Goal: Connect with others: Connect with other users

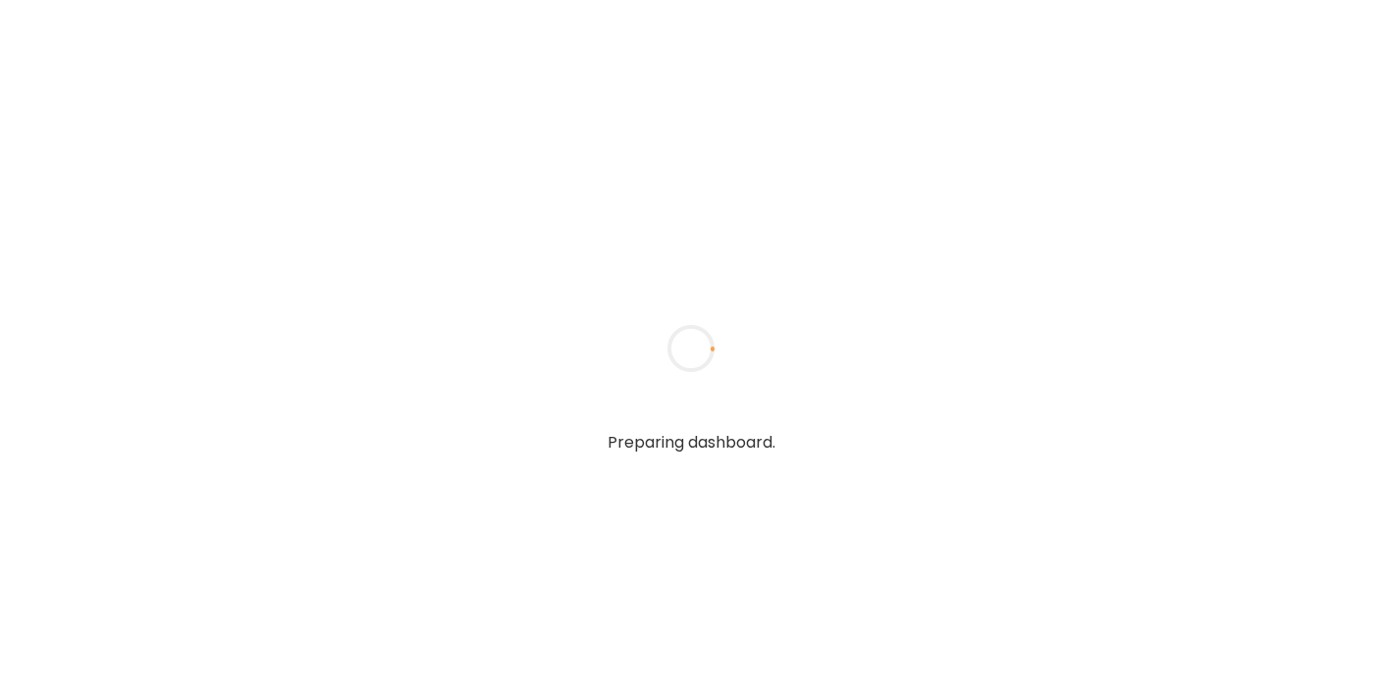
type textarea "**********"
type input "**********"
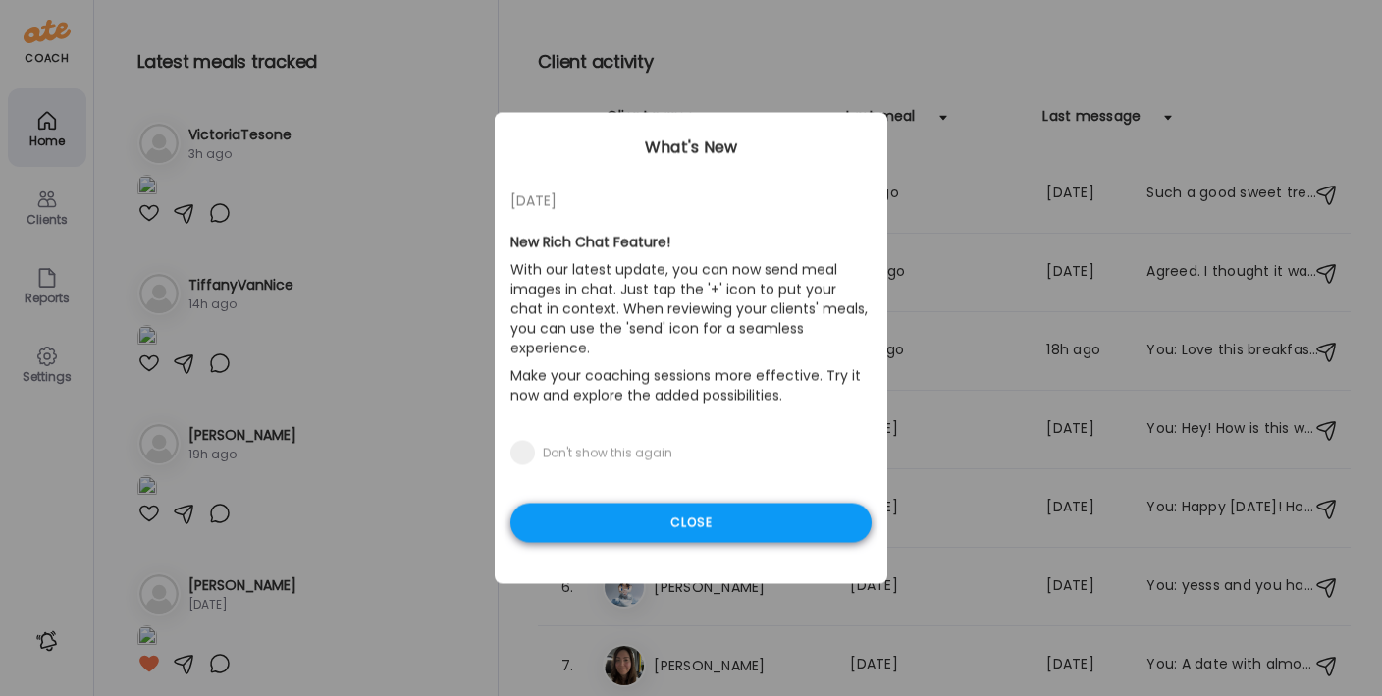
type input "**********"
click at [658, 503] on div "Close" at bounding box center [690, 522] width 361 height 39
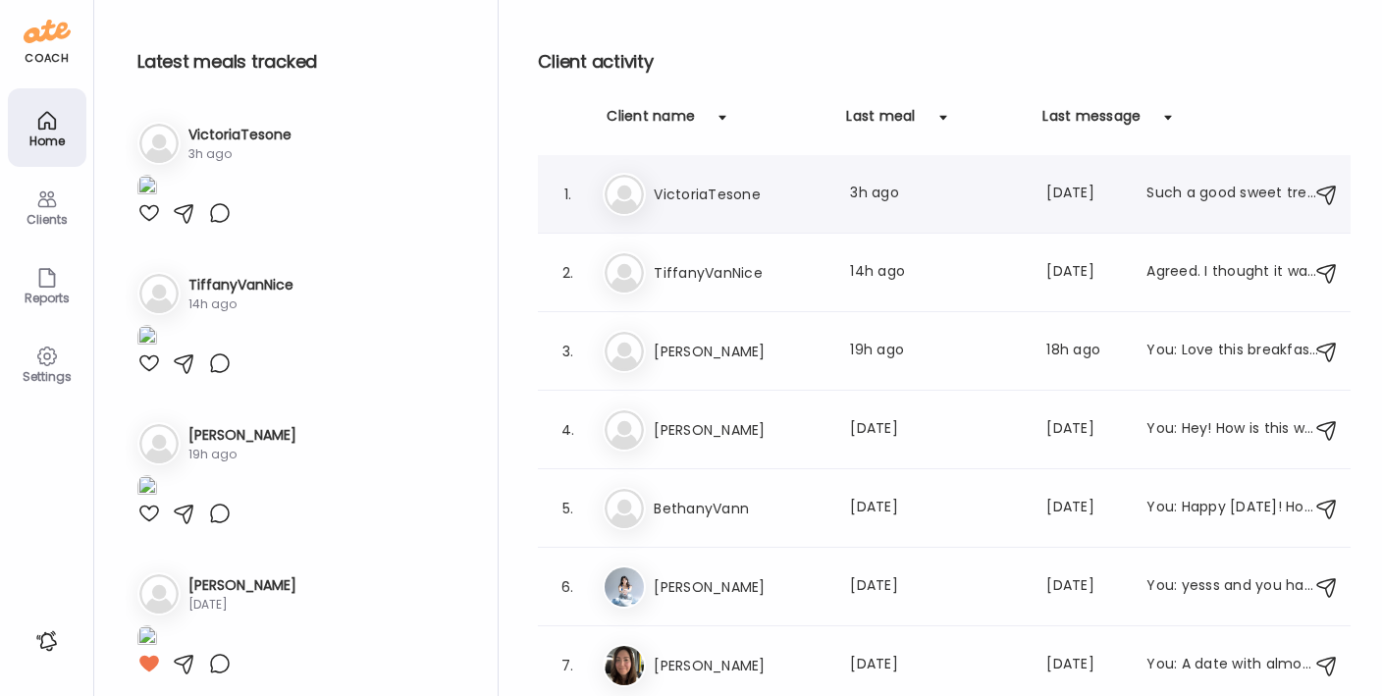
click at [672, 177] on div "Vi VictoriaTesone Last meal: 3h ago Last message: [DATE] Such a good sweet trea…" at bounding box center [947, 194] width 689 height 43
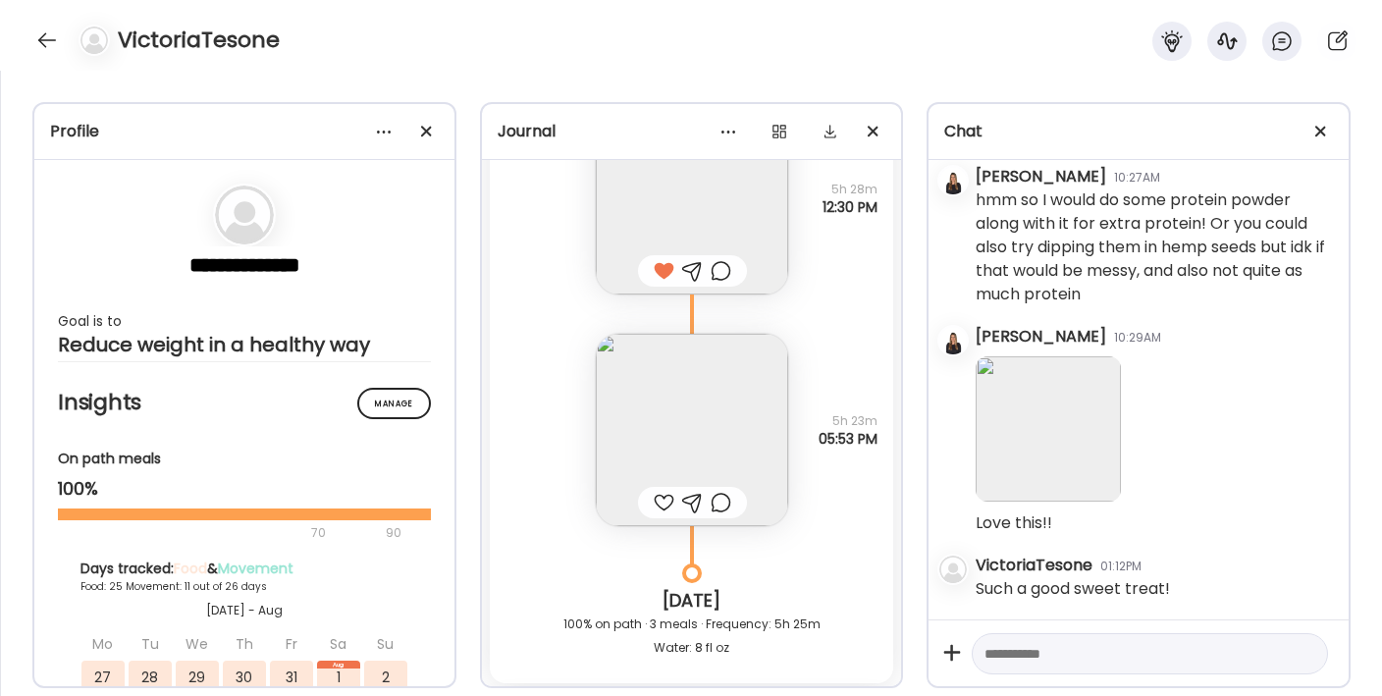
scroll to position [40233, 0]
click at [654, 392] on img at bounding box center [692, 425] width 192 height 192
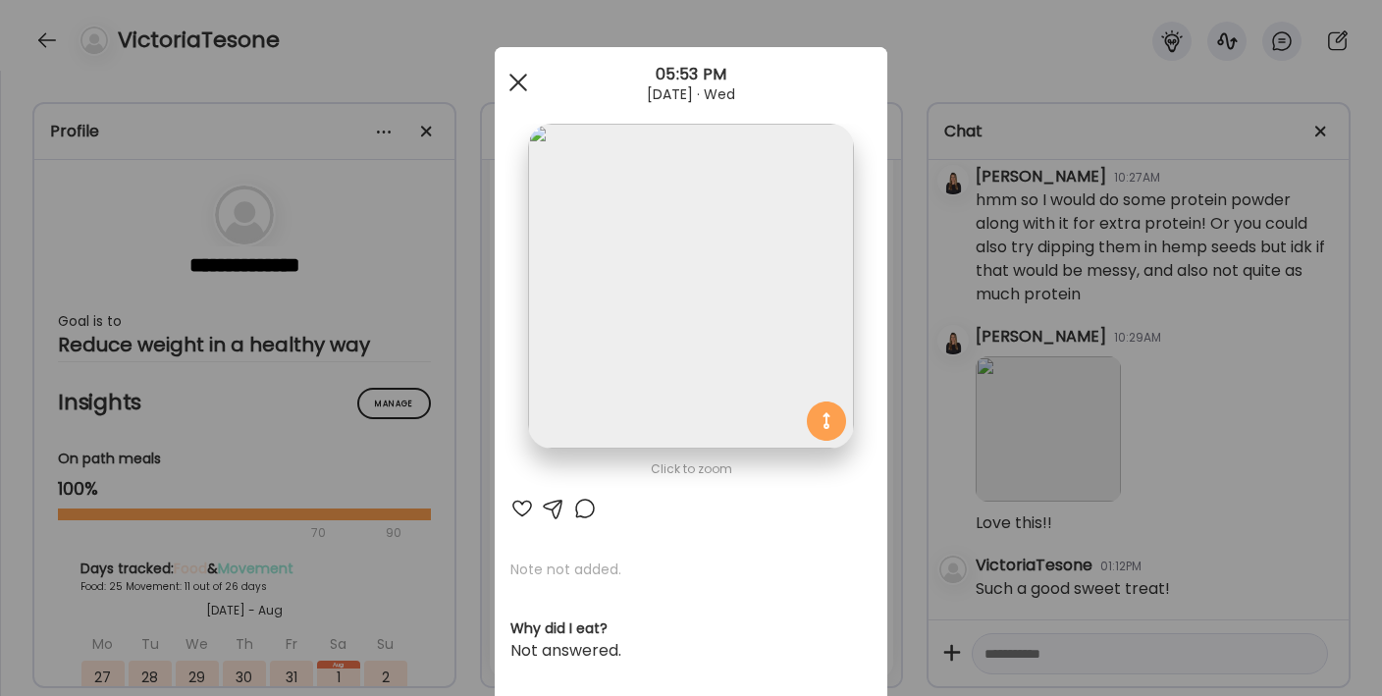
click at [519, 83] on div at bounding box center [518, 82] width 39 height 39
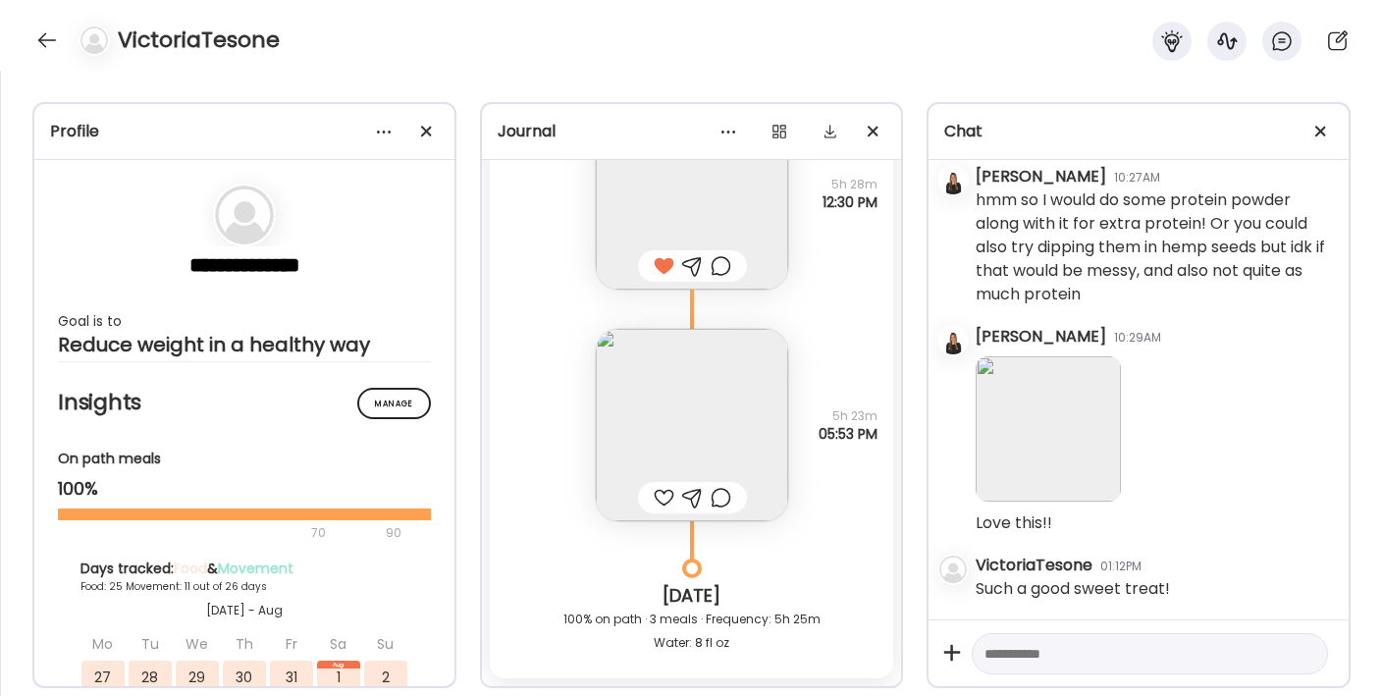
click at [658, 490] on div at bounding box center [664, 498] width 21 height 24
click at [675, 421] on img at bounding box center [692, 425] width 192 height 192
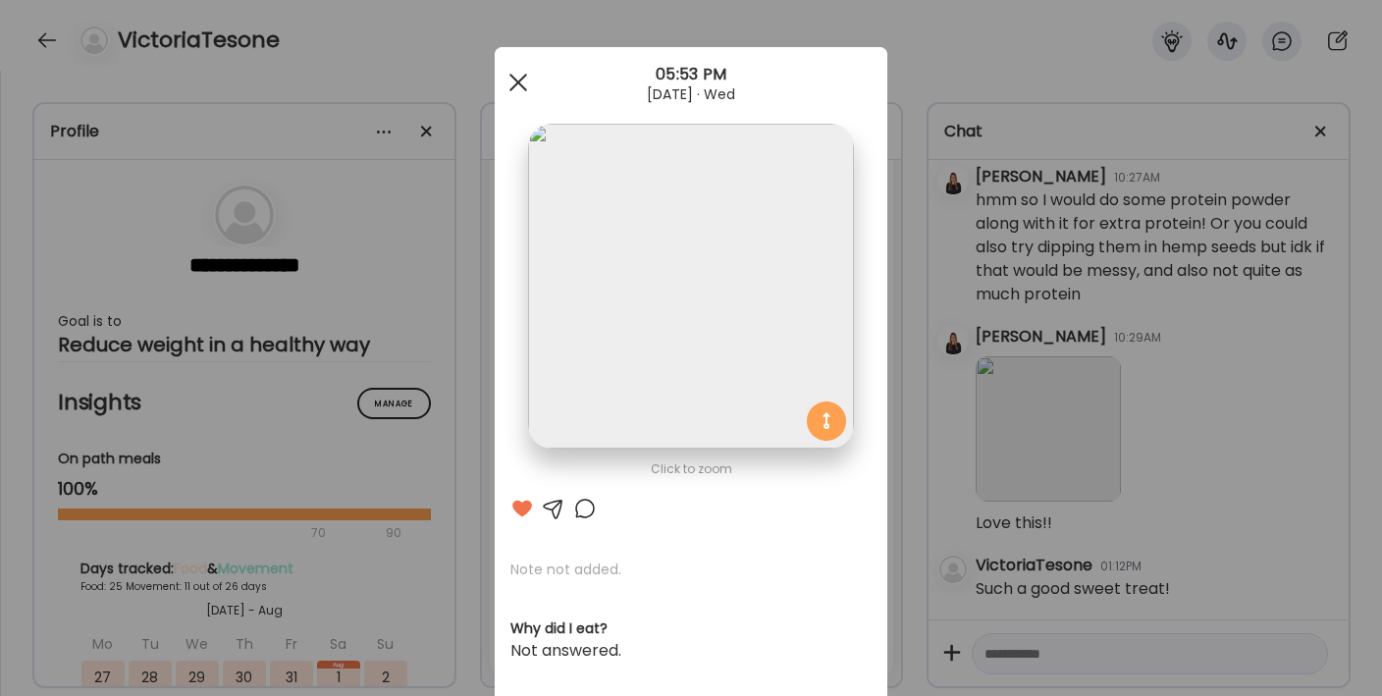
click at [520, 98] on div at bounding box center [518, 82] width 39 height 39
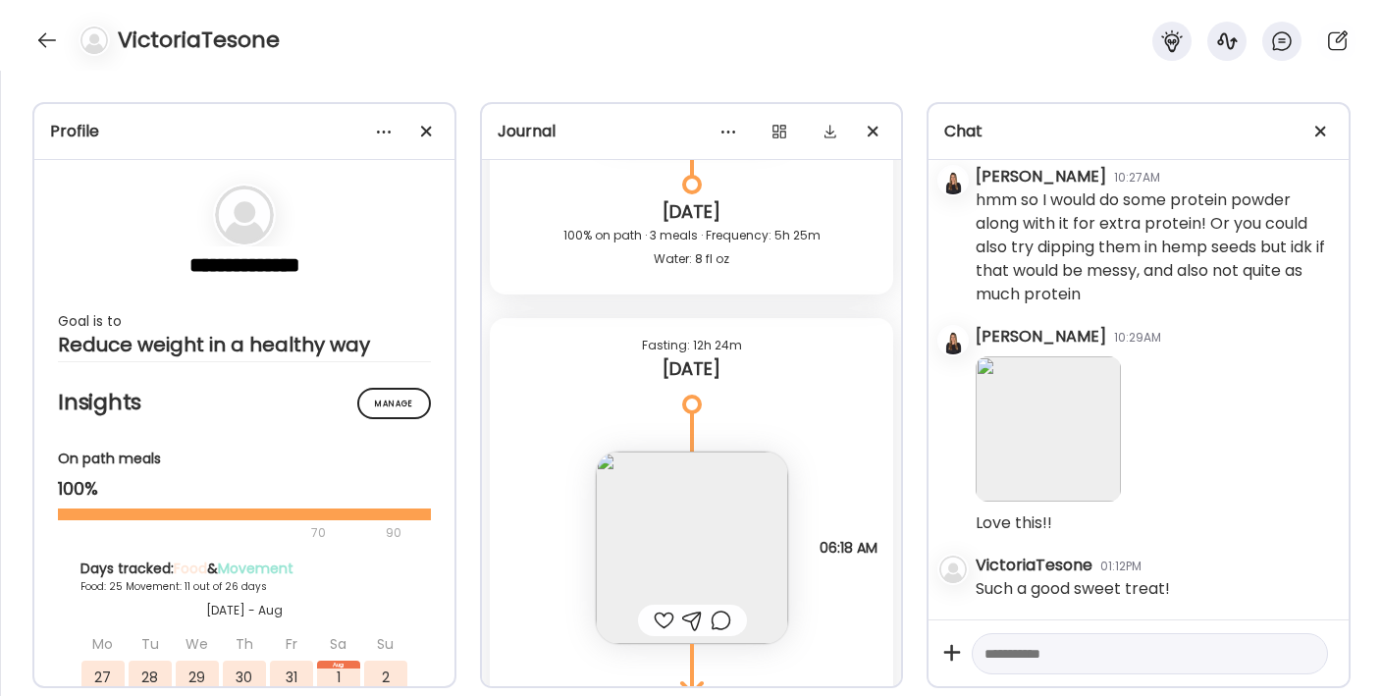
scroll to position [40739, 0]
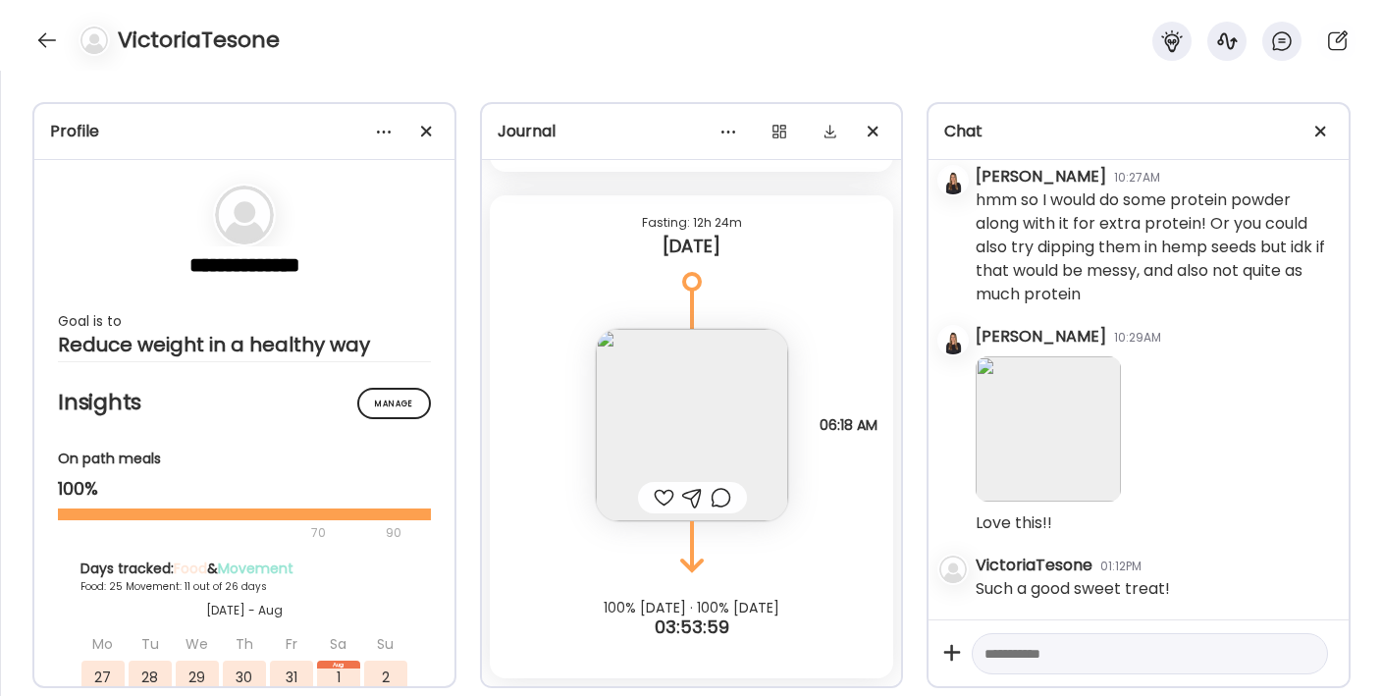
click at [666, 443] on img at bounding box center [692, 425] width 192 height 192
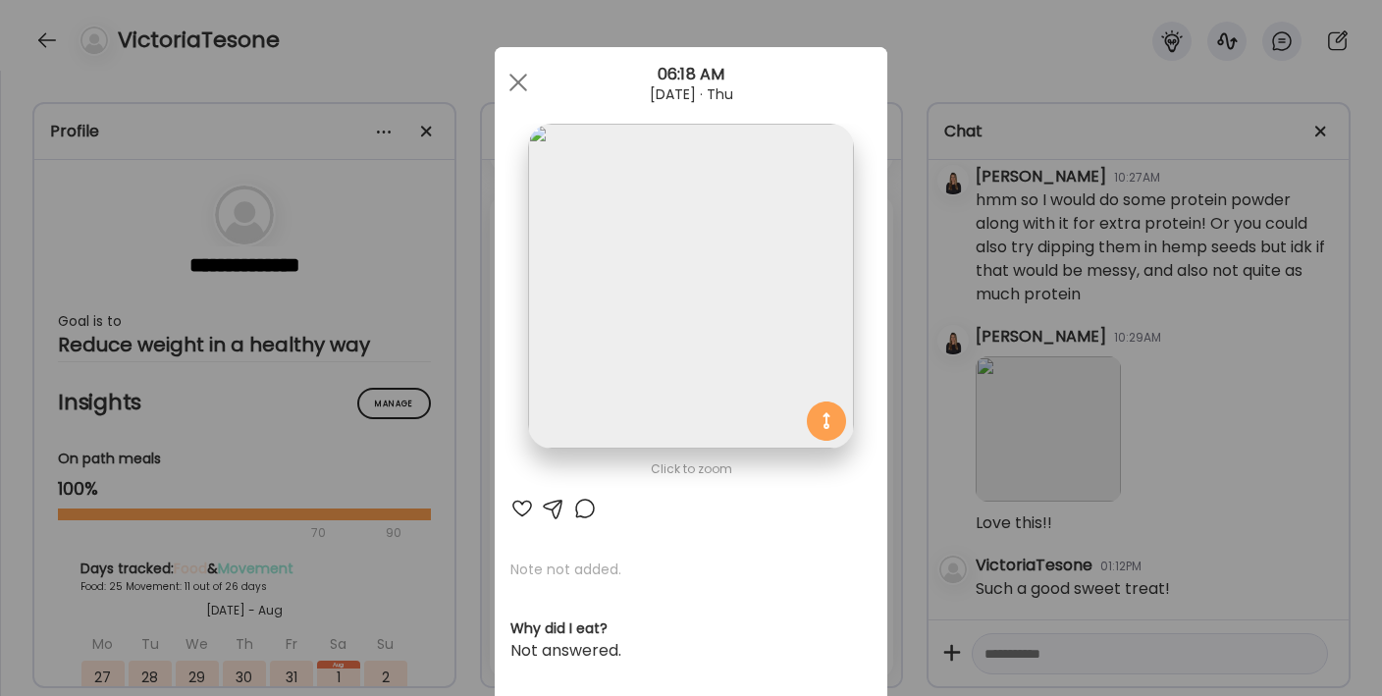
click at [514, 508] on div at bounding box center [522, 509] width 24 height 24
click at [509, 81] on span at bounding box center [518, 83] width 18 height 18
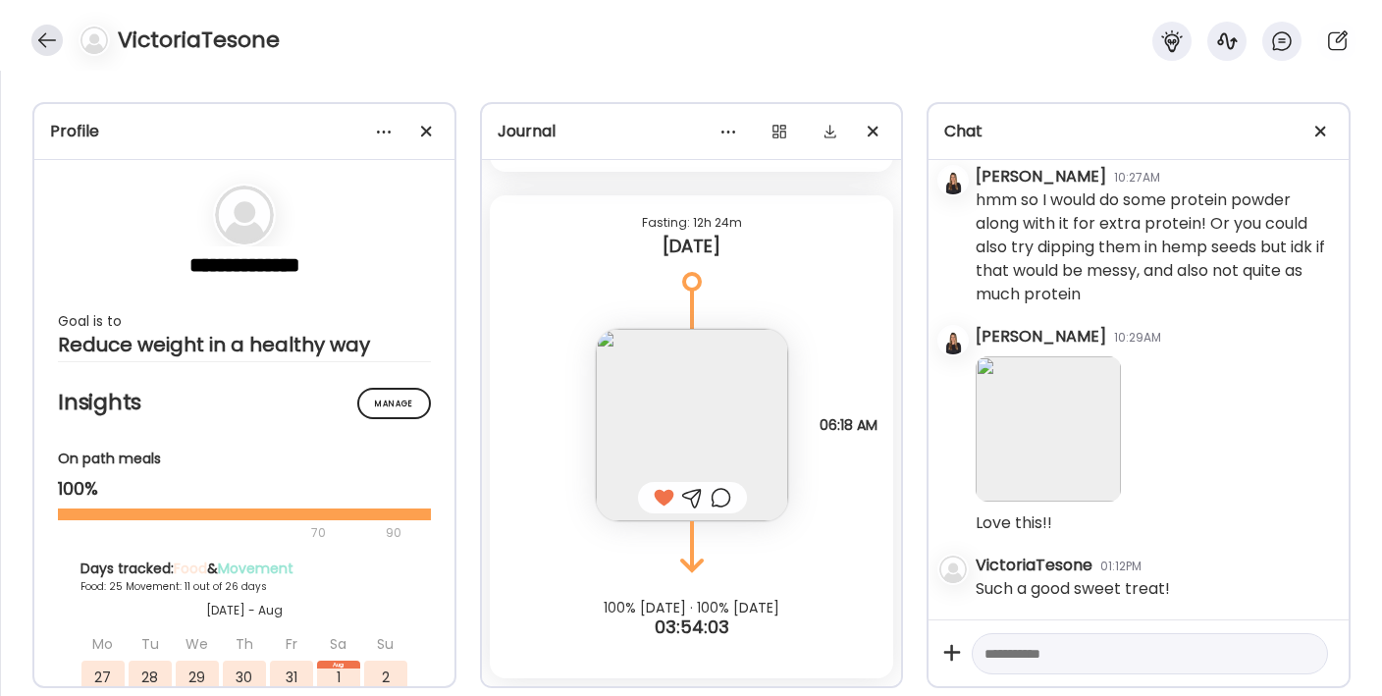
click at [36, 37] on div at bounding box center [46, 40] width 31 height 31
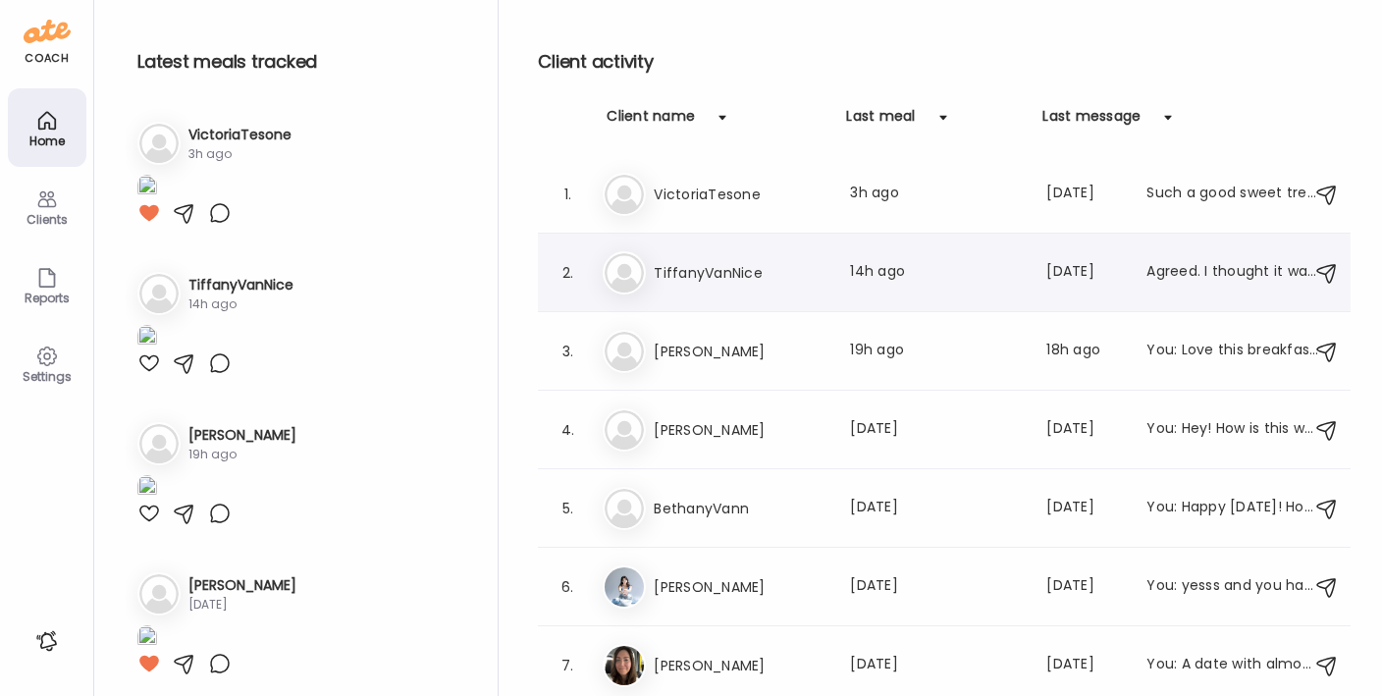
click at [666, 254] on div "Ti TiffanyVanNice Last meal: 14h ago Last message: [DATE] Agreed. I thought it …" at bounding box center [947, 272] width 689 height 43
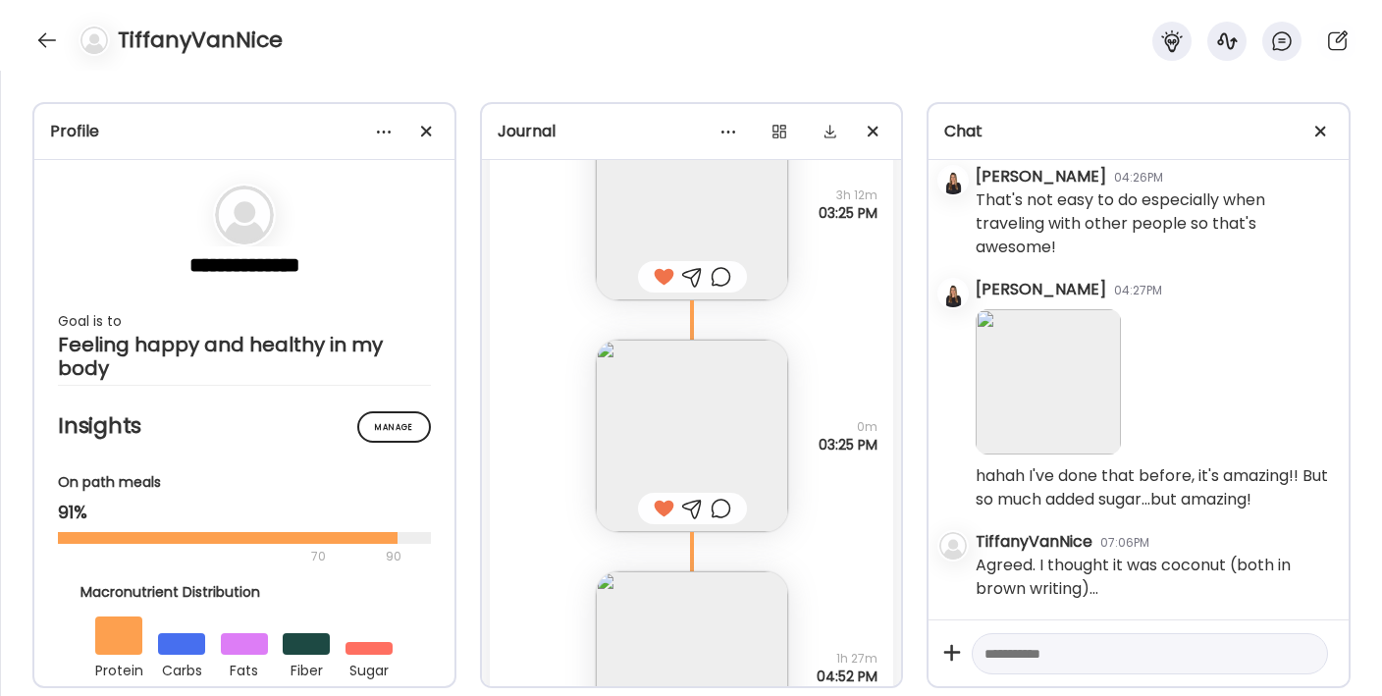
scroll to position [24117, 0]
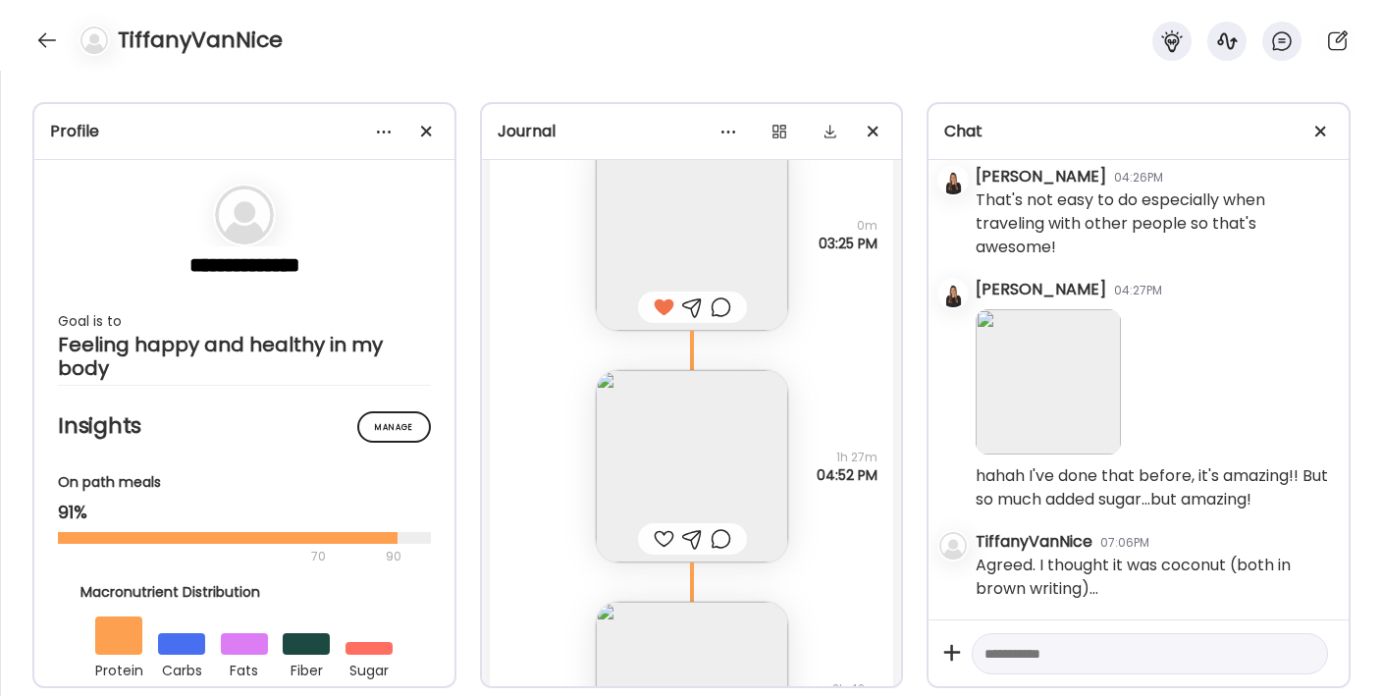
click at [676, 451] on img at bounding box center [692, 466] width 192 height 192
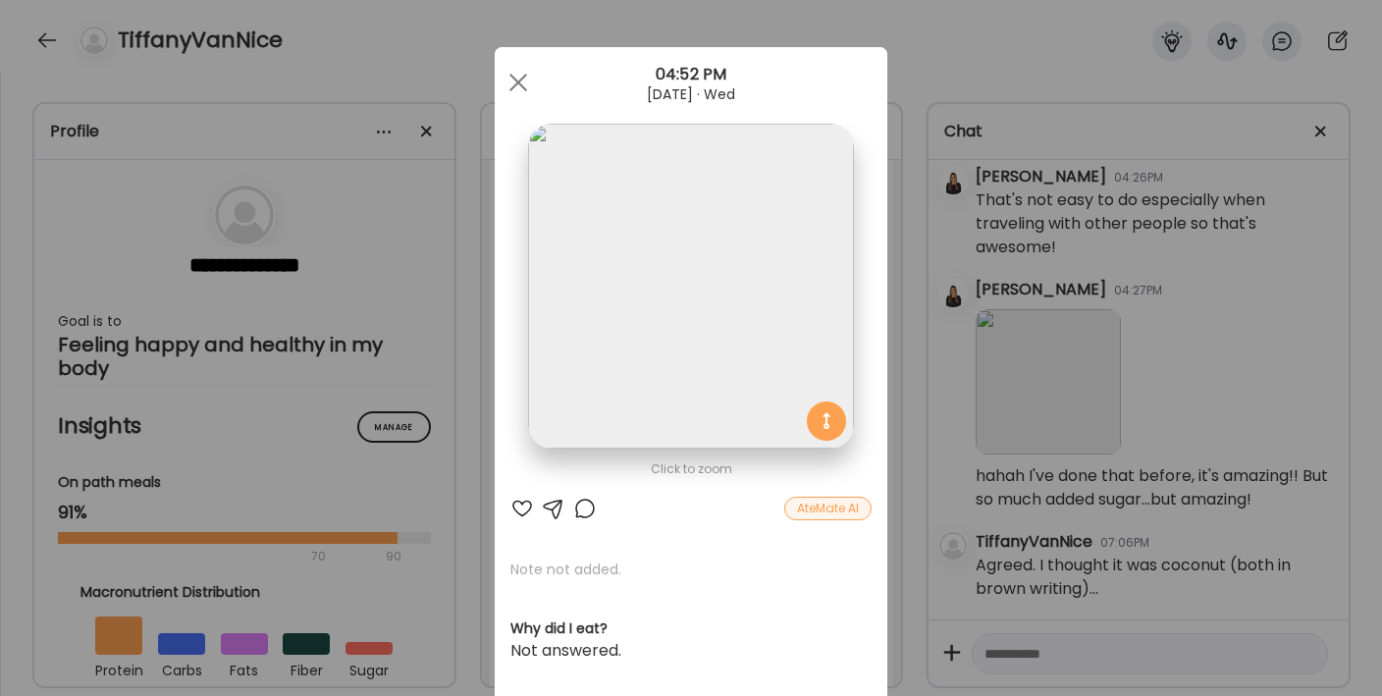
click at [510, 506] on div at bounding box center [522, 509] width 24 height 24
click at [506, 82] on div at bounding box center [518, 82] width 39 height 39
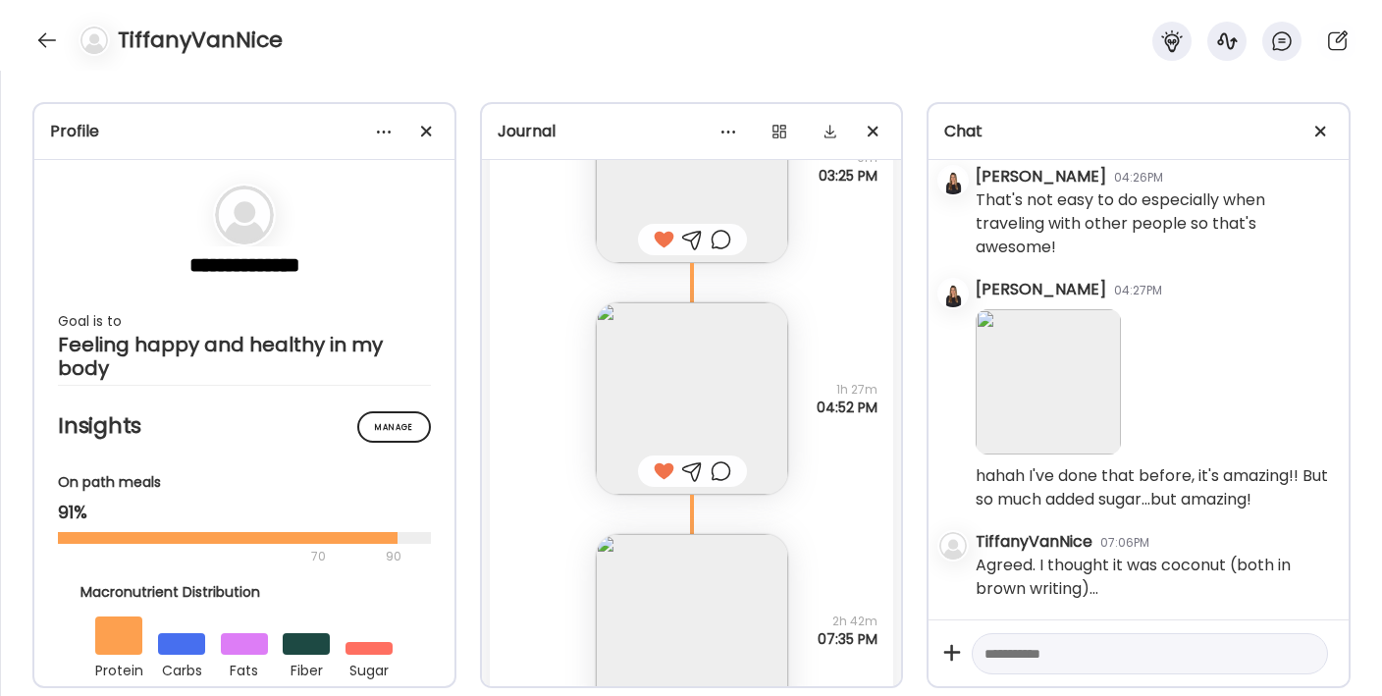
scroll to position [24389, 0]
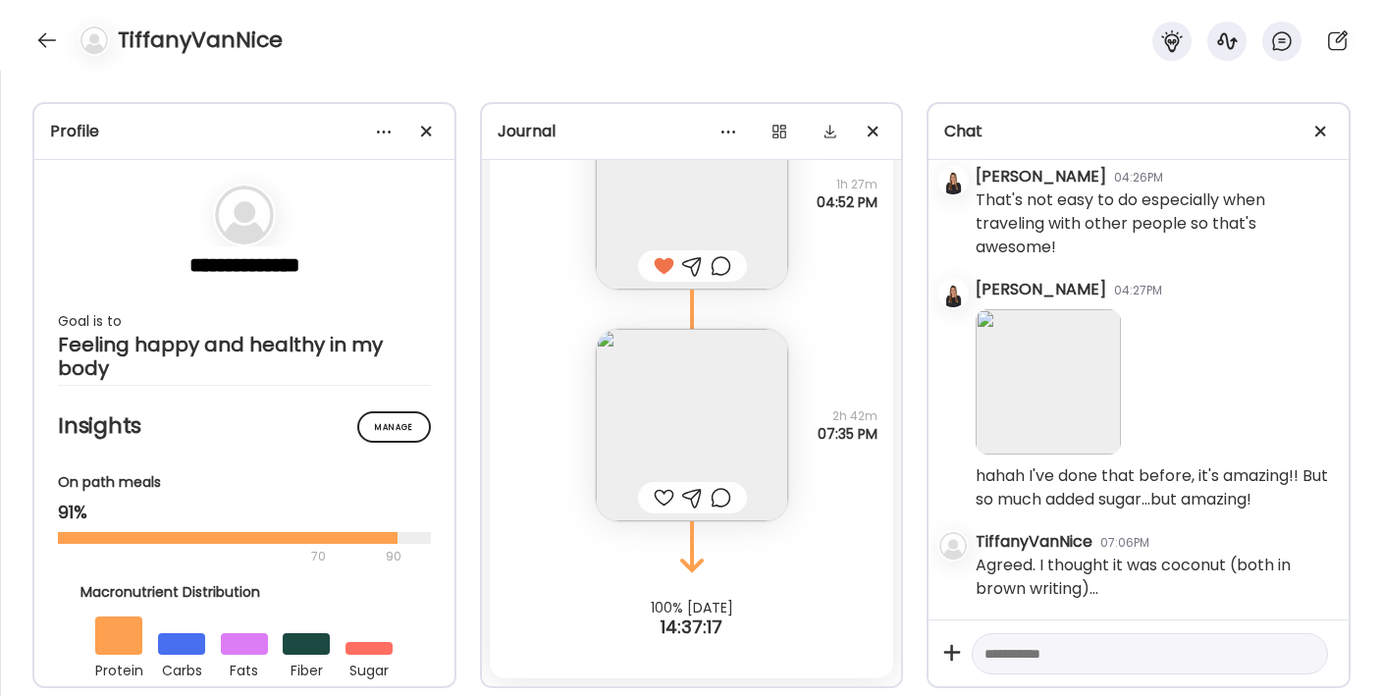
click at [650, 366] on img at bounding box center [692, 425] width 192 height 192
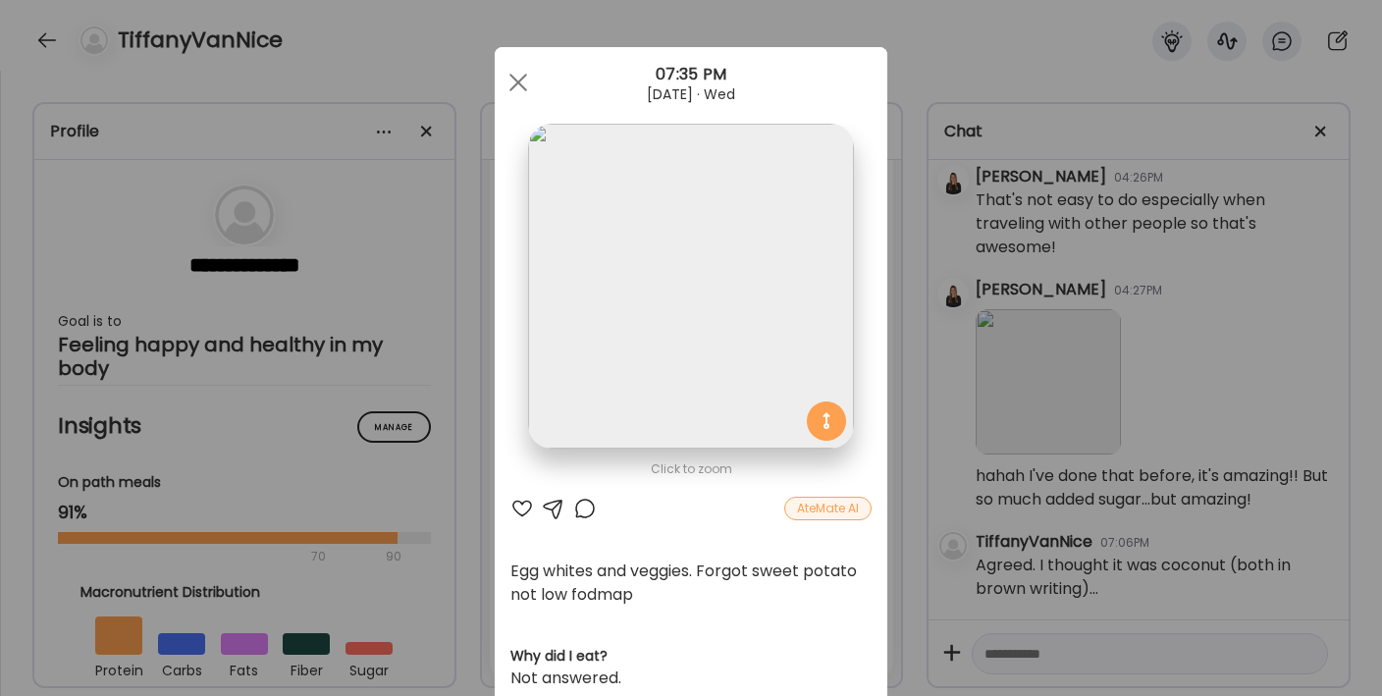
click at [517, 508] on div at bounding box center [522, 509] width 24 height 24
click at [543, 508] on div at bounding box center [554, 509] width 24 height 24
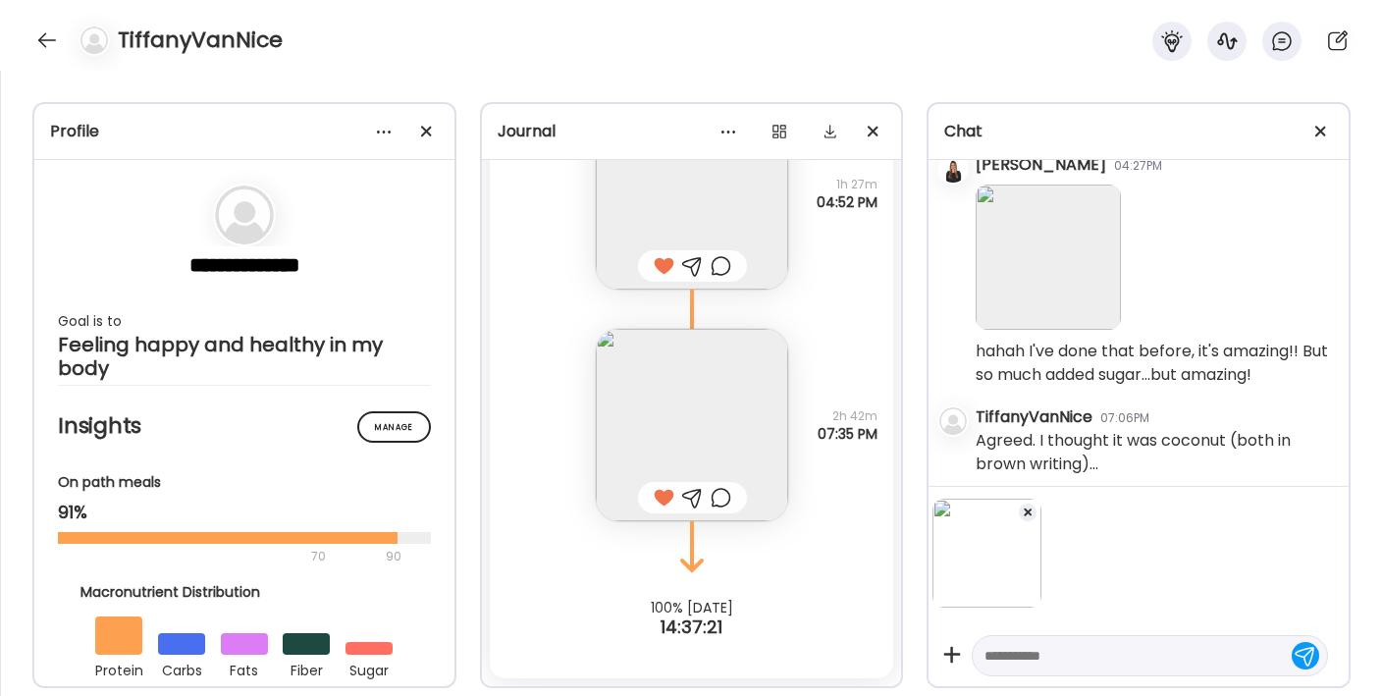
scroll to position [9186, 0]
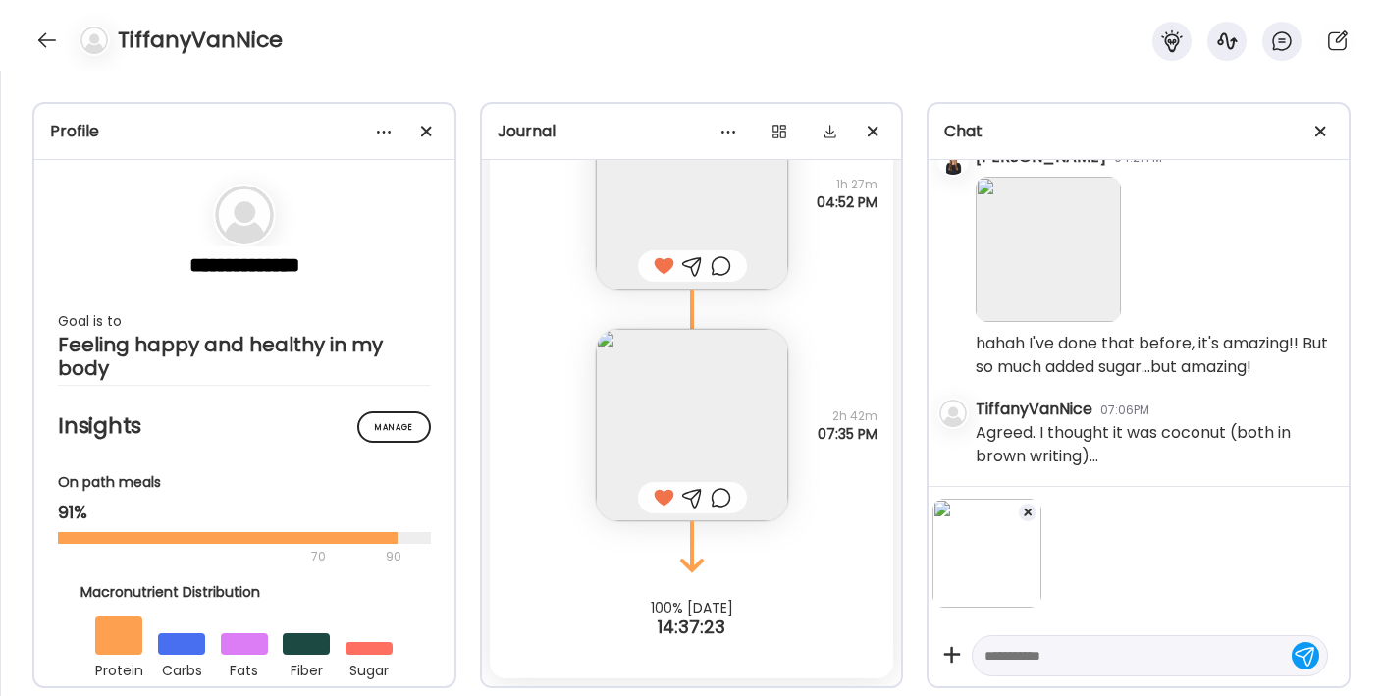
click at [1057, 665] on textarea at bounding box center [1131, 656] width 295 height 24
click at [1215, 648] on textarea "**********" at bounding box center [1131, 654] width 295 height 24
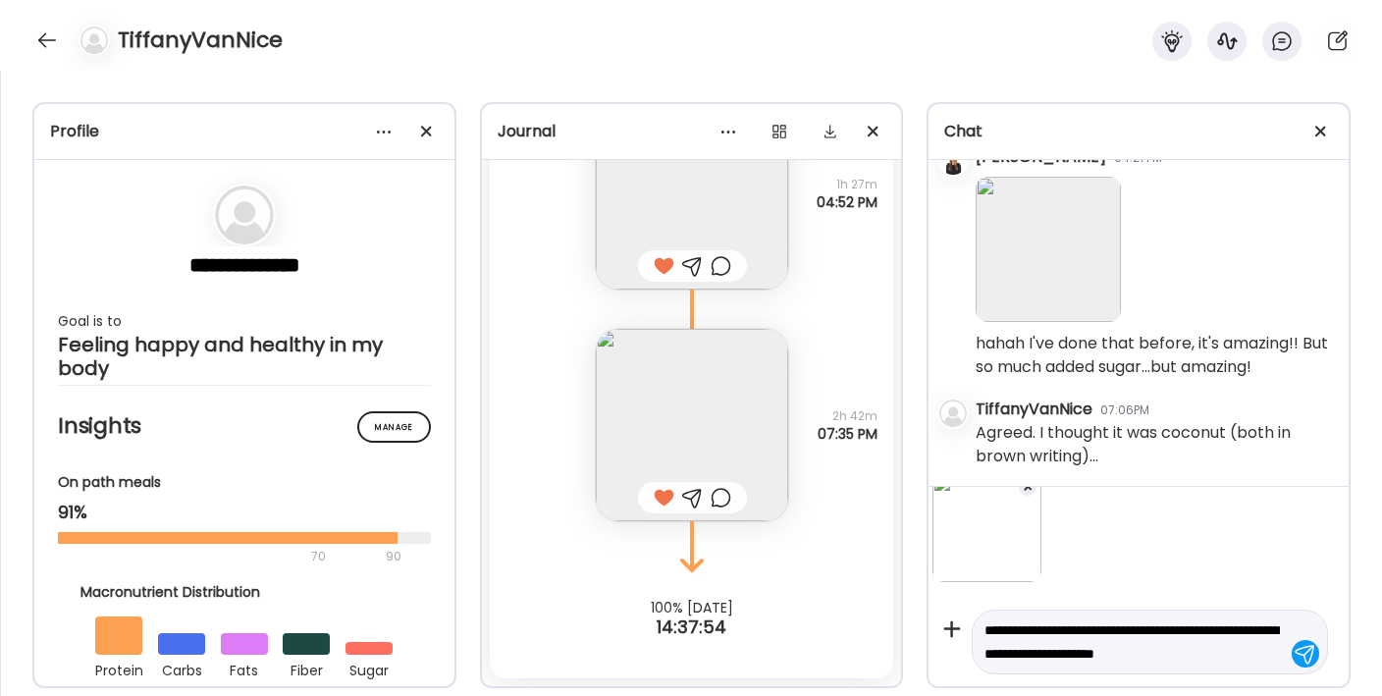
scroll to position [49, 0]
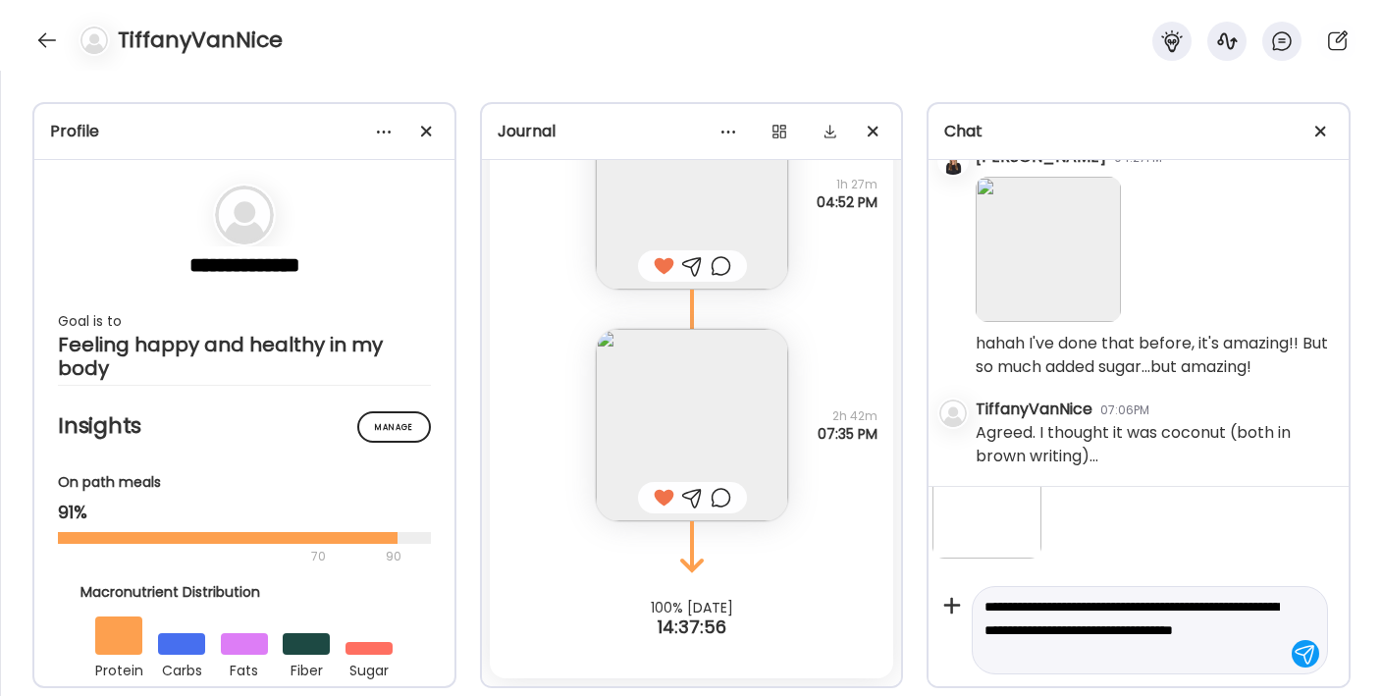
type textarea "**********"
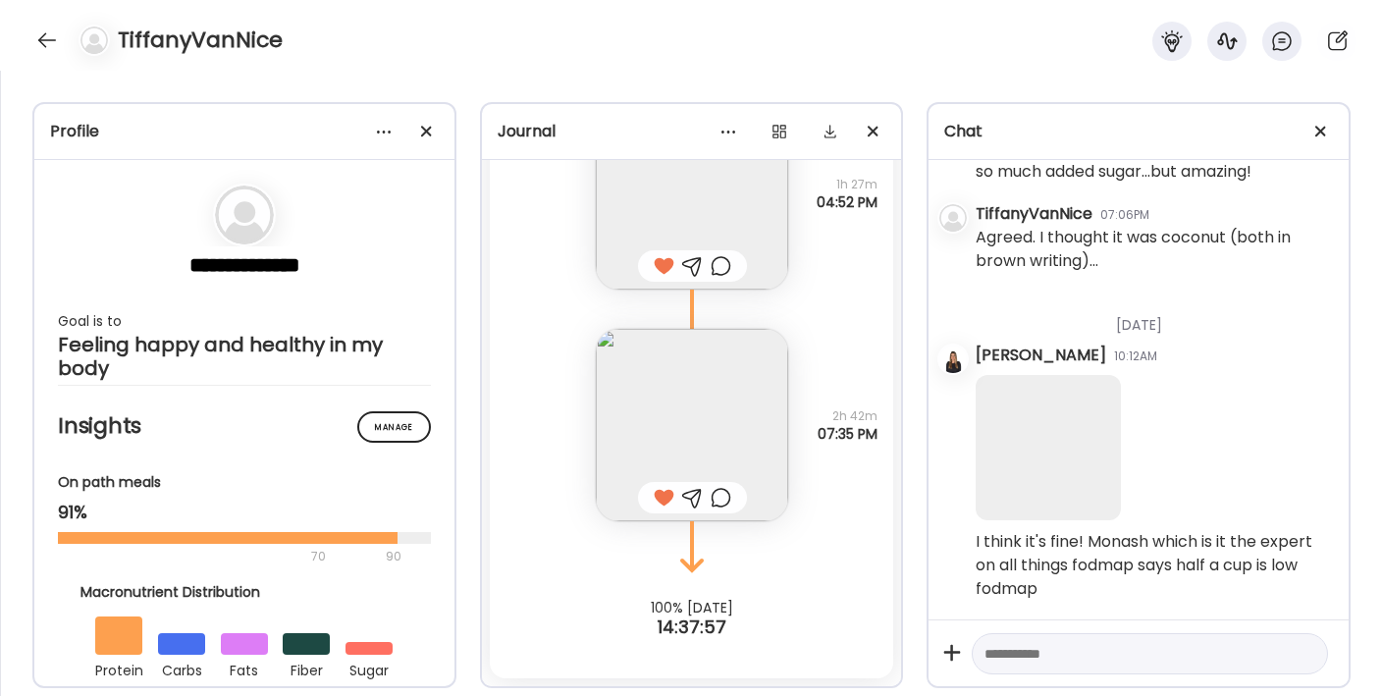
scroll to position [9390, 0]
click at [1024, 660] on textarea at bounding box center [1131, 654] width 295 height 24
type textarea "**********"
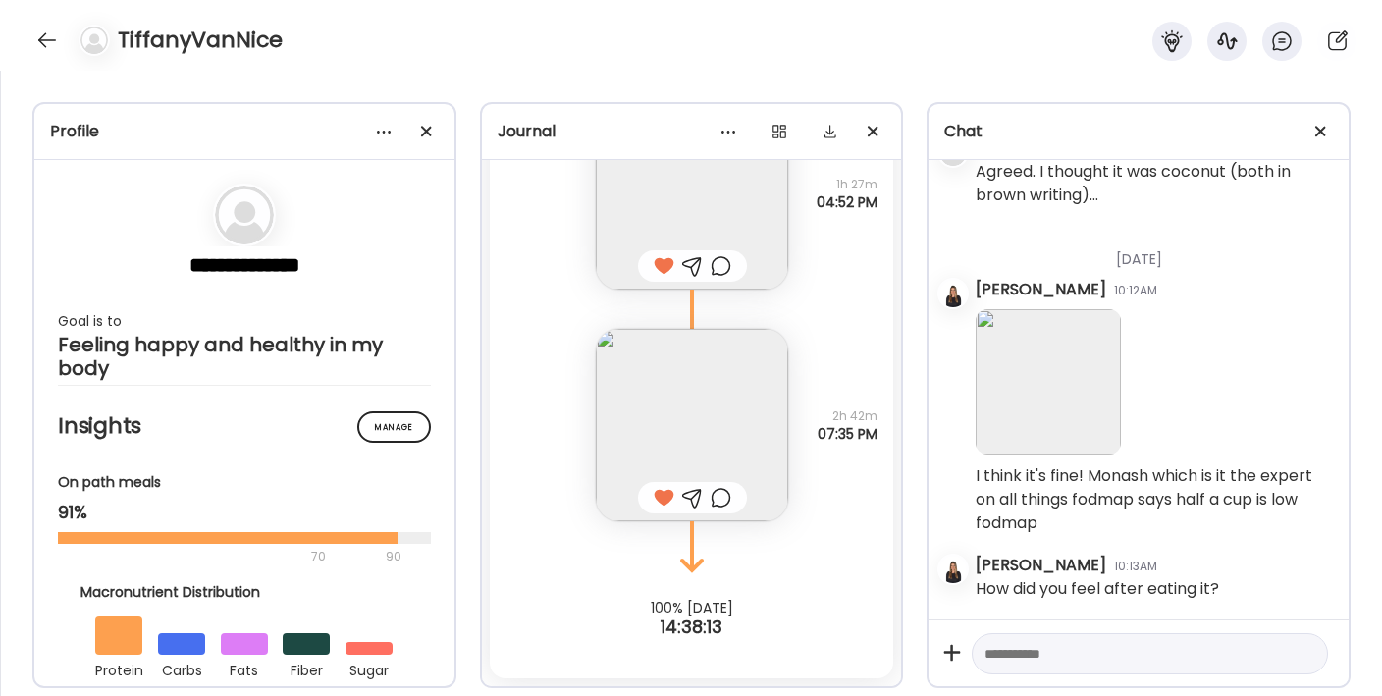
scroll to position [9456, 0]
click at [38, 44] on div at bounding box center [46, 40] width 31 height 31
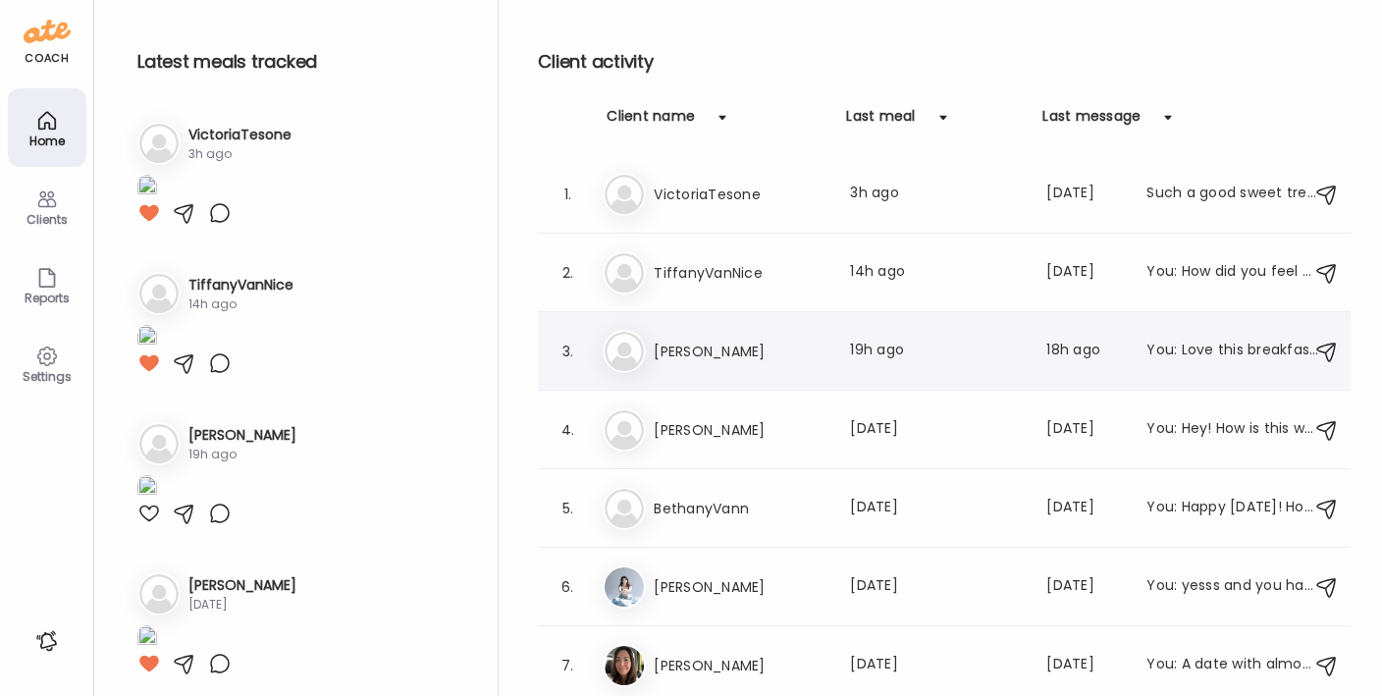
click at [683, 350] on h3 "[PERSON_NAME]" at bounding box center [740, 352] width 173 height 24
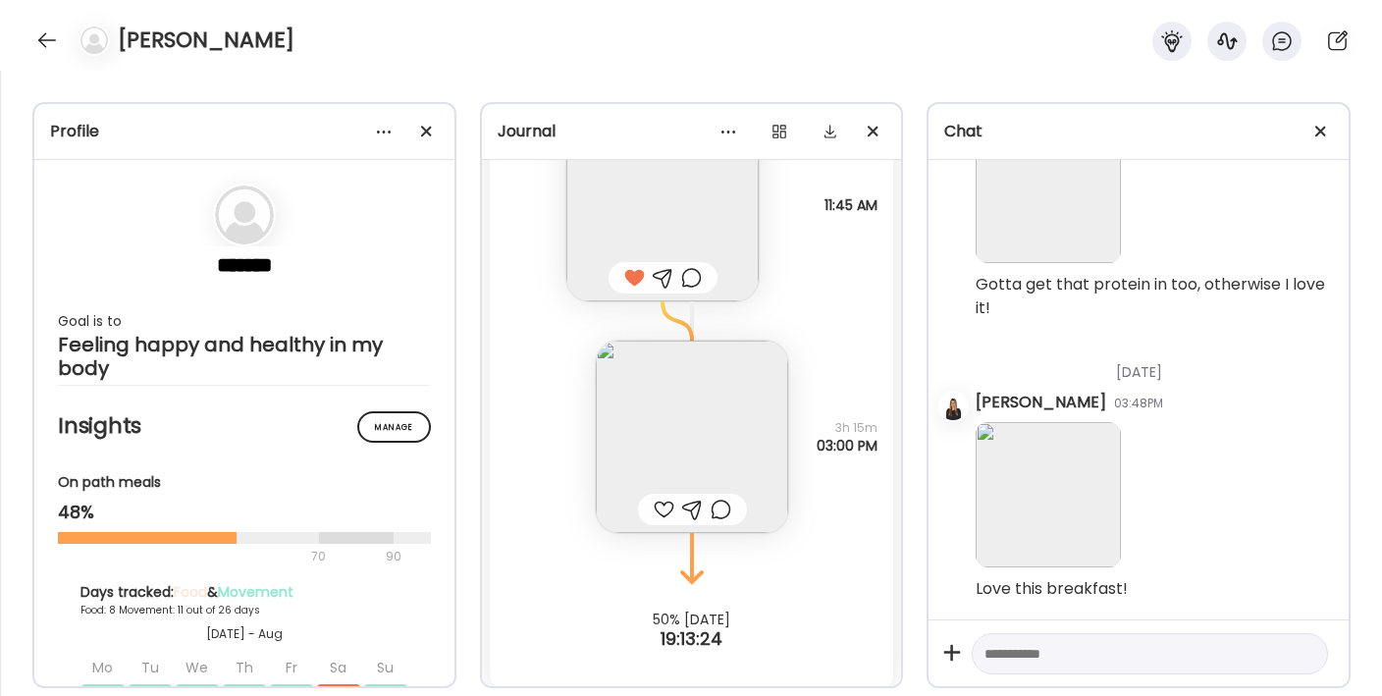
scroll to position [22140, 0]
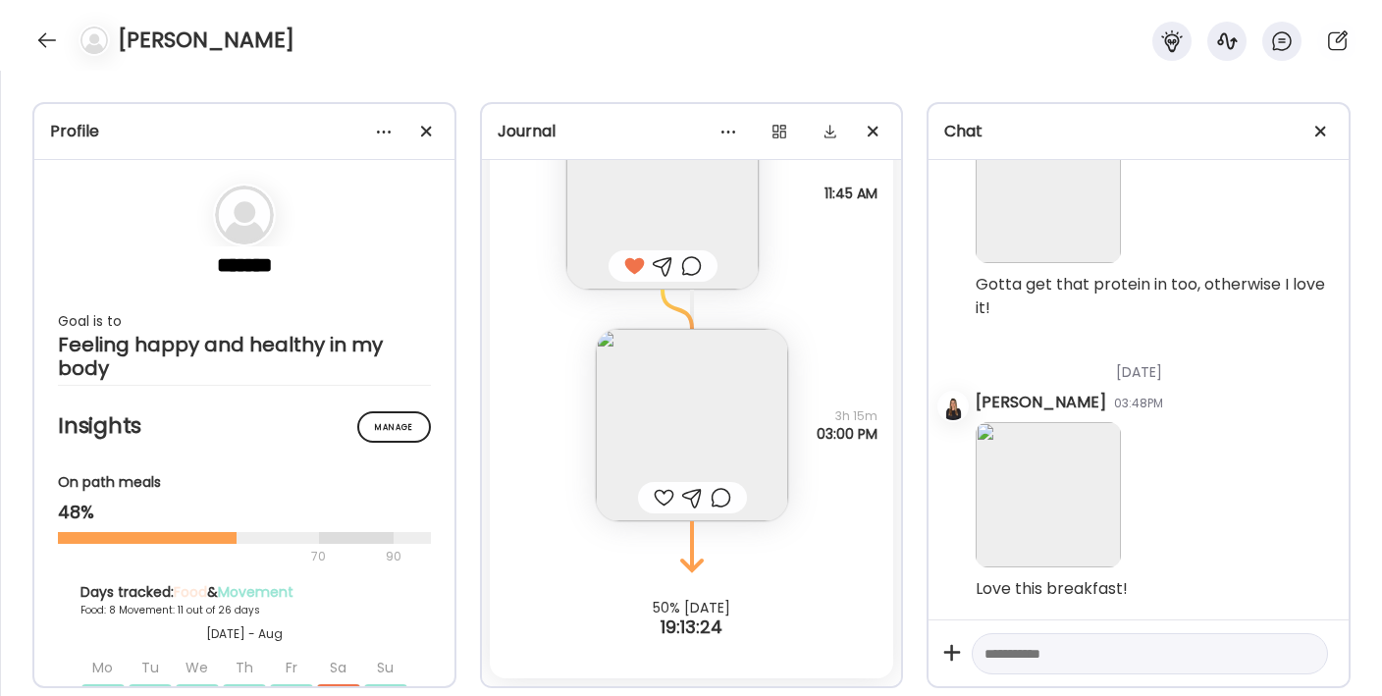
click at [659, 398] on img at bounding box center [692, 425] width 192 height 192
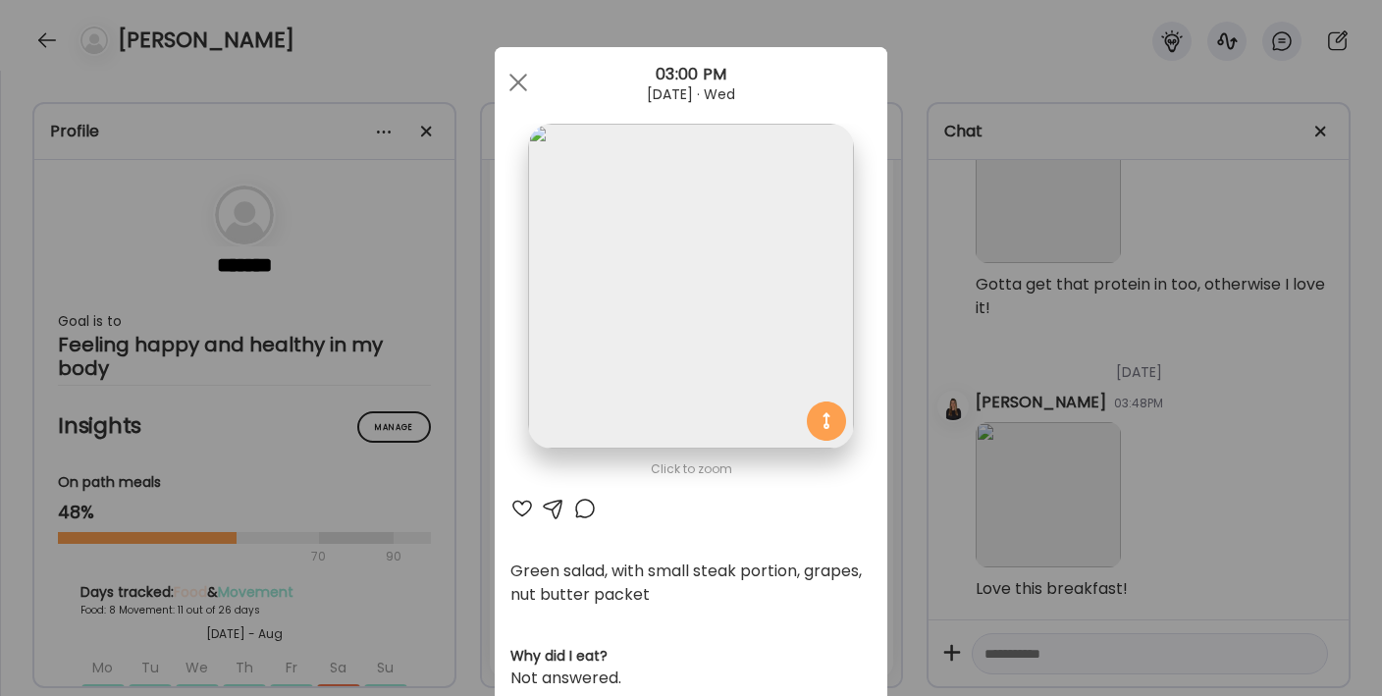
click at [510, 506] on div at bounding box center [522, 509] width 24 height 24
click at [508, 74] on div at bounding box center [518, 82] width 39 height 39
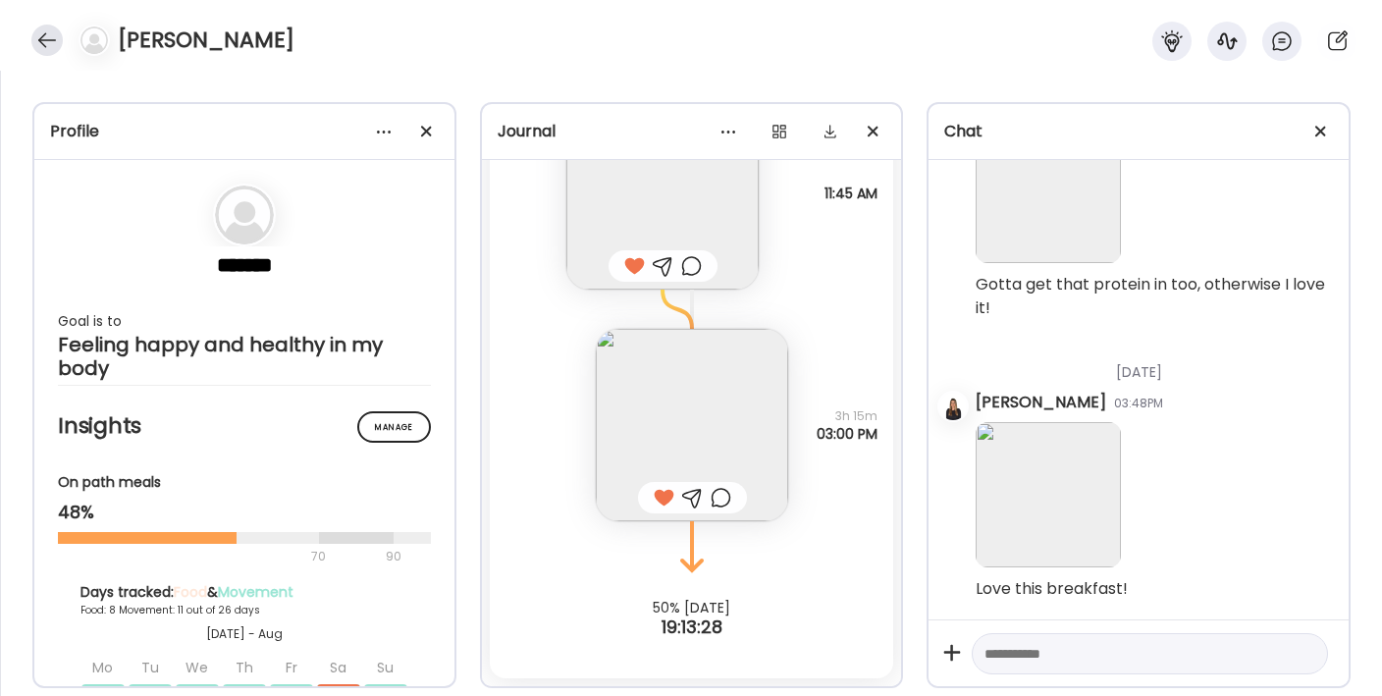
click at [44, 42] on div at bounding box center [46, 40] width 31 height 31
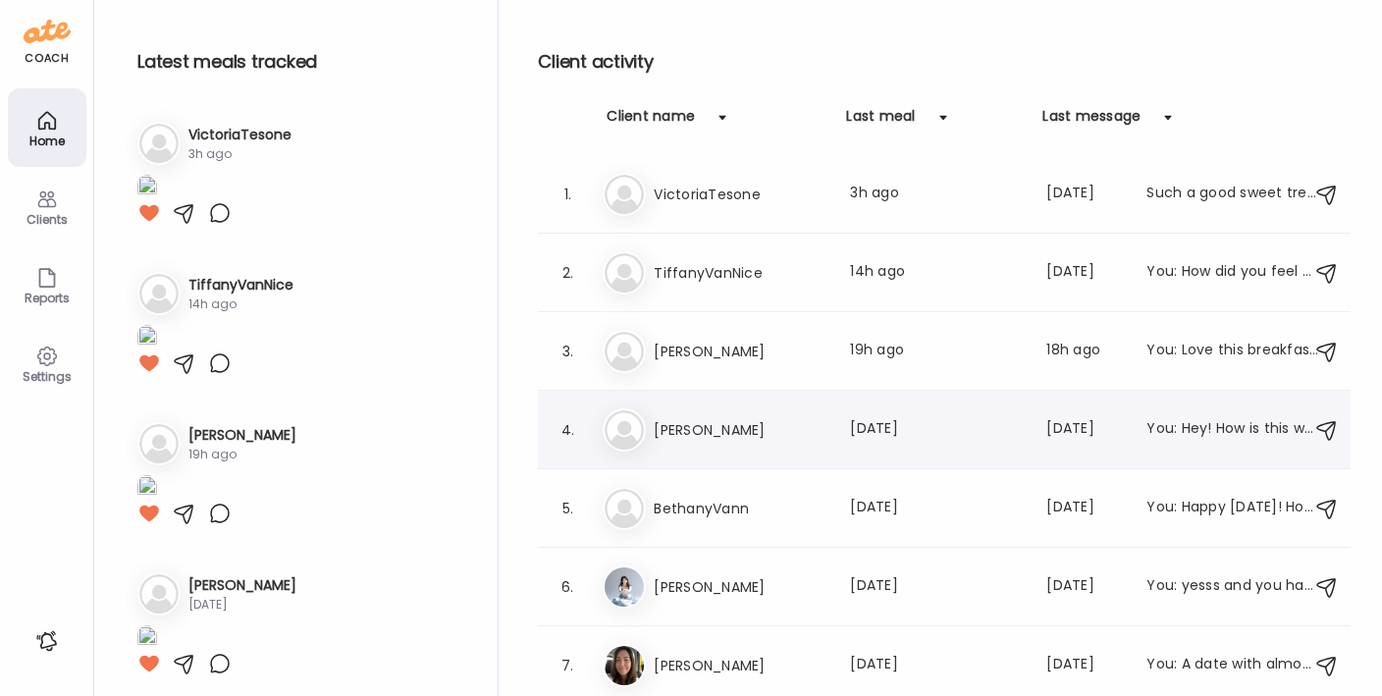
click at [695, 440] on h3 "[PERSON_NAME]" at bounding box center [740, 430] width 173 height 24
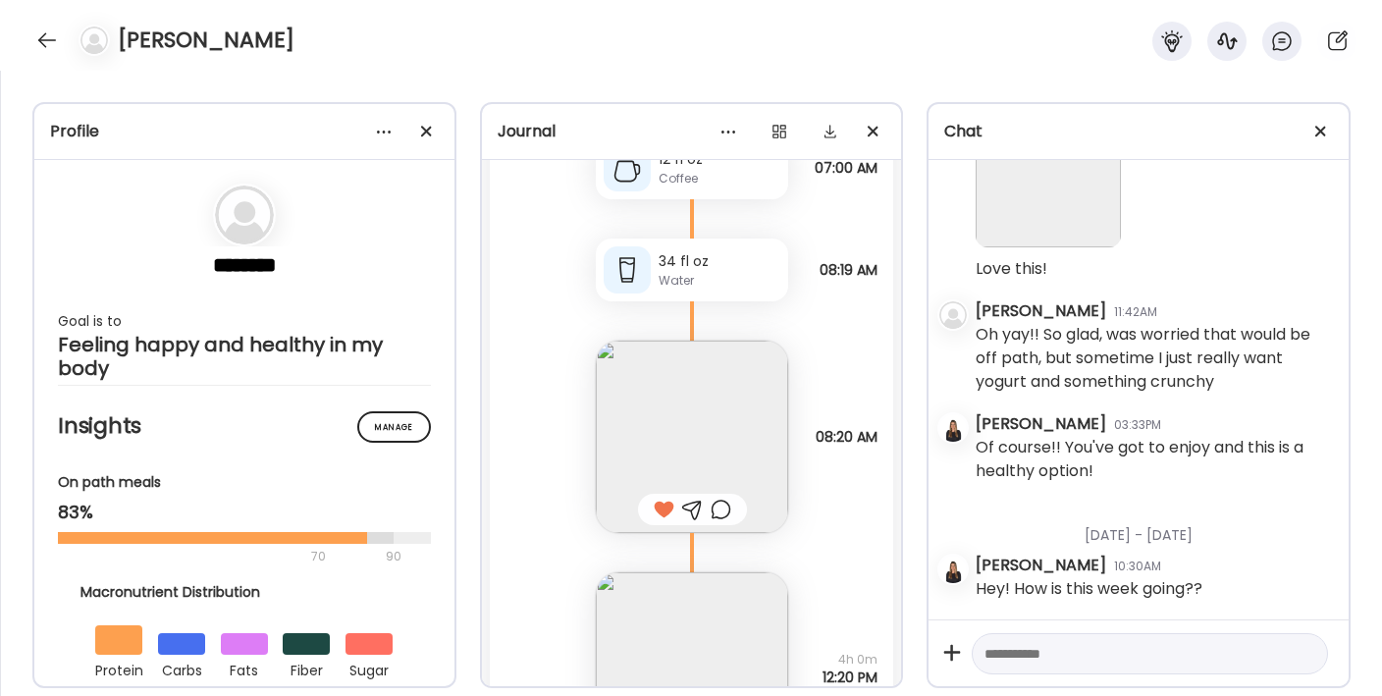
scroll to position [41484, 0]
click at [52, 41] on div at bounding box center [46, 40] width 31 height 31
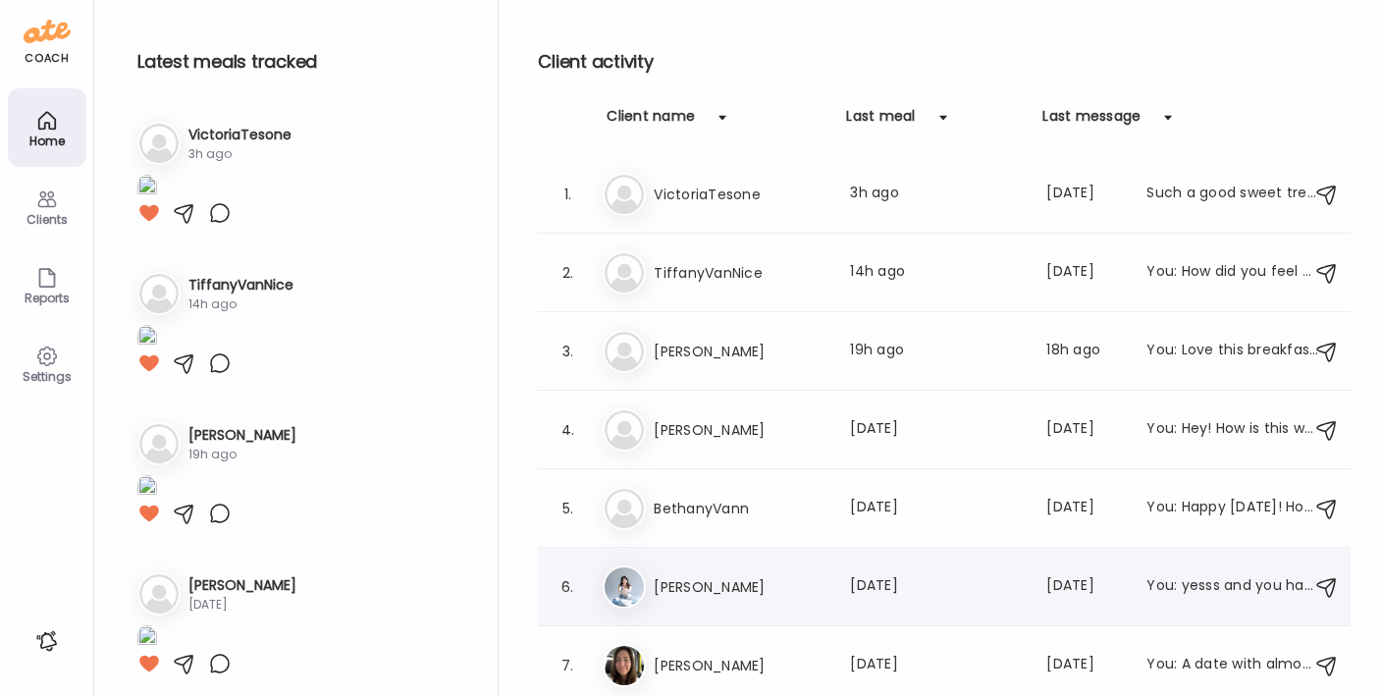
click at [821, 588] on h3 "[PERSON_NAME]" at bounding box center [740, 587] width 173 height 24
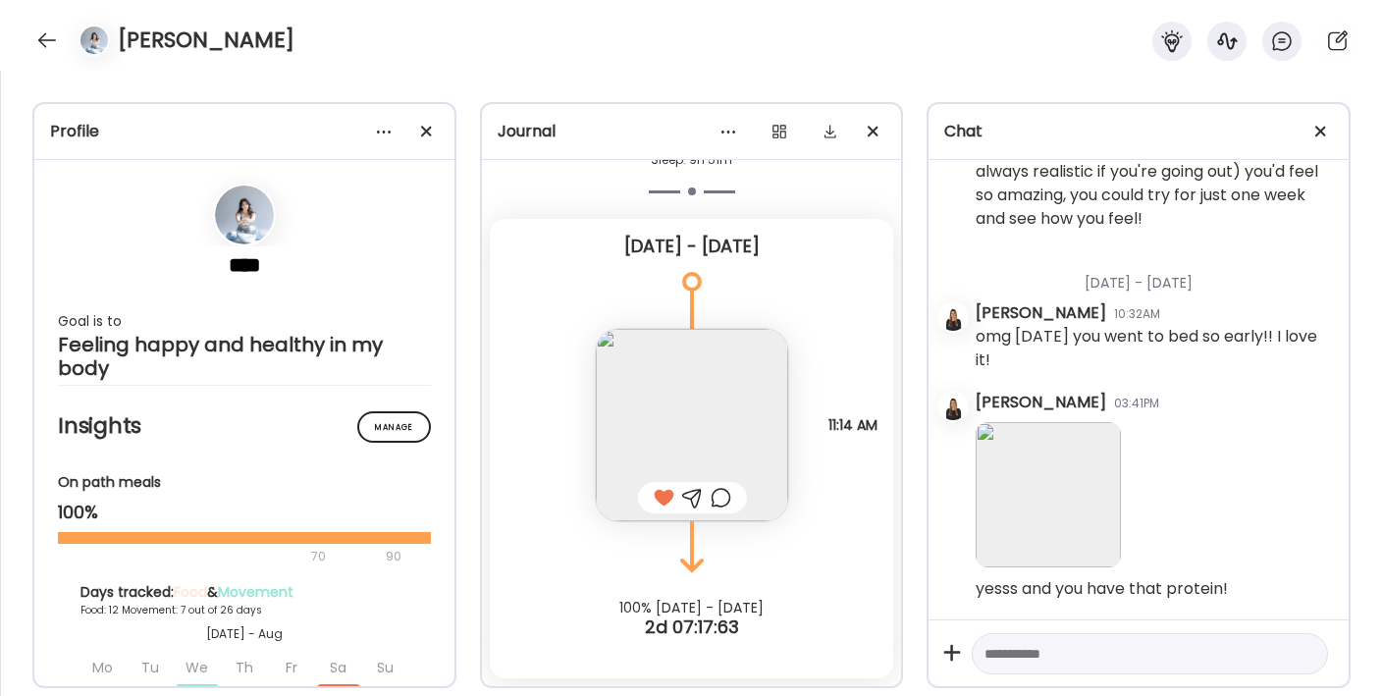
scroll to position [48343, 0]
click at [1028, 656] on textarea at bounding box center [1131, 654] width 295 height 24
type textarea "**********"
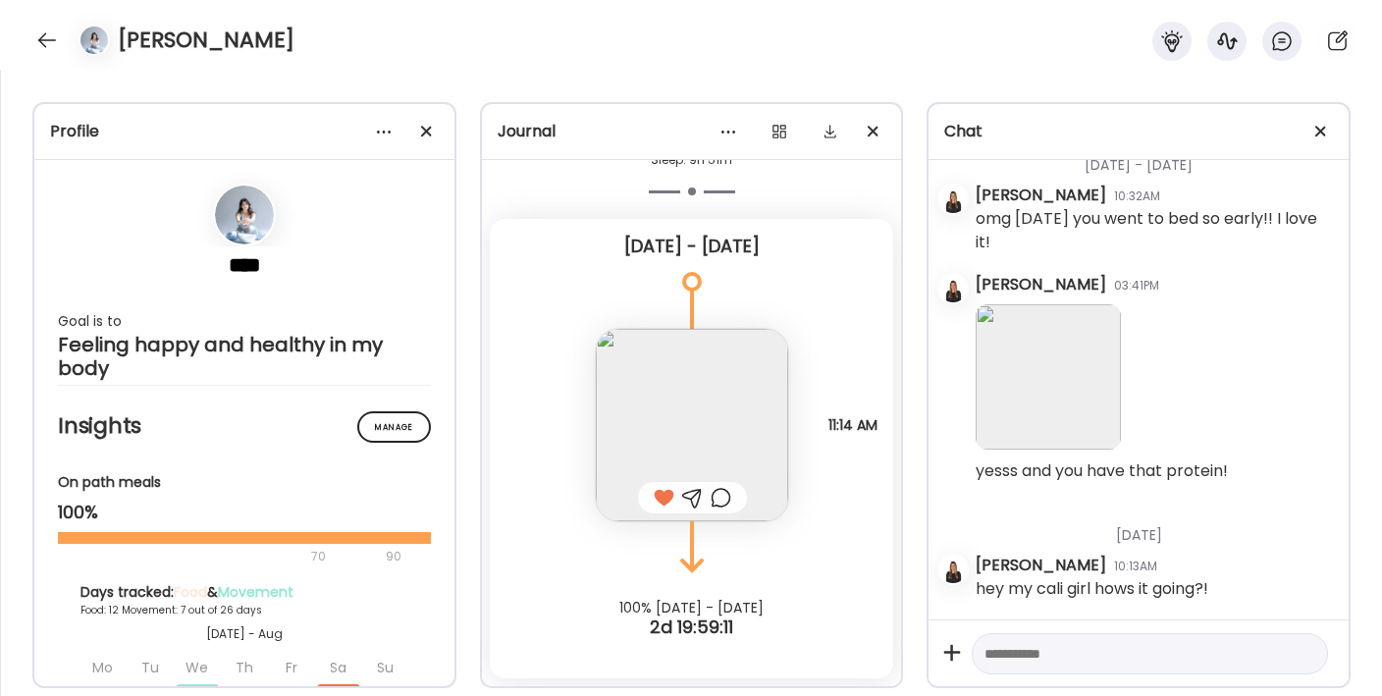
scroll to position [48462, 0]
click at [50, 26] on div at bounding box center [46, 40] width 31 height 31
